Goal: Check status: Check status

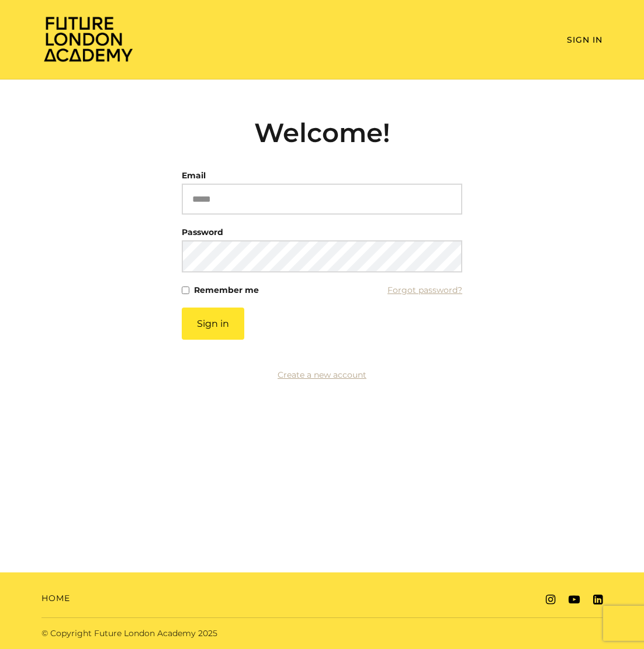
click at [234, 195] on input "Email" at bounding box center [322, 199] width 281 height 31
type input "**********"
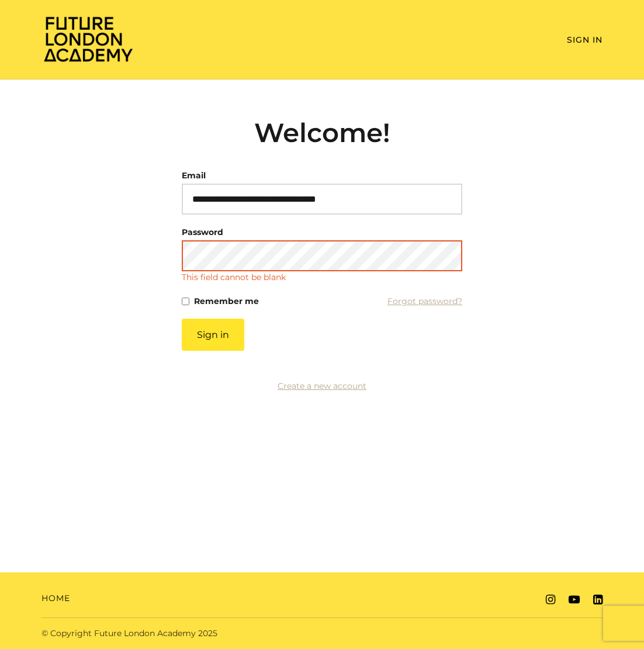
click at [182, 319] on button "Sign in" at bounding box center [213, 335] width 63 height 32
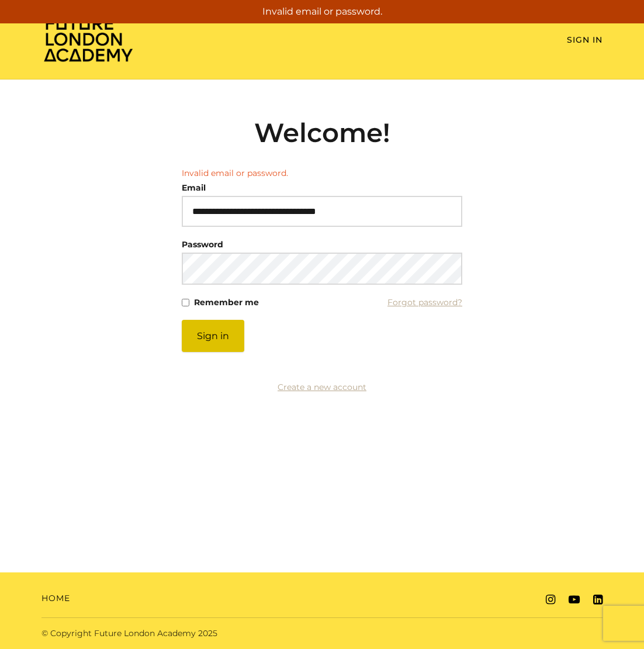
click at [208, 333] on button "Sign in" at bounding box center [213, 336] width 63 height 32
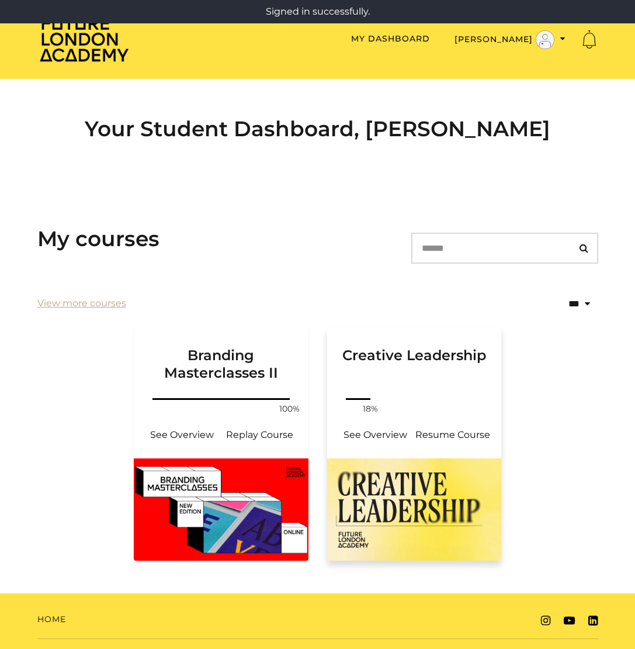
click at [438, 454] on div "Your progress: 18% See Overview Resume Course" at bounding box center [414, 427] width 175 height 63
click at [397, 359] on h3 "Creative Leadership" at bounding box center [414, 355] width 147 height 54
